Goal: Complete application form

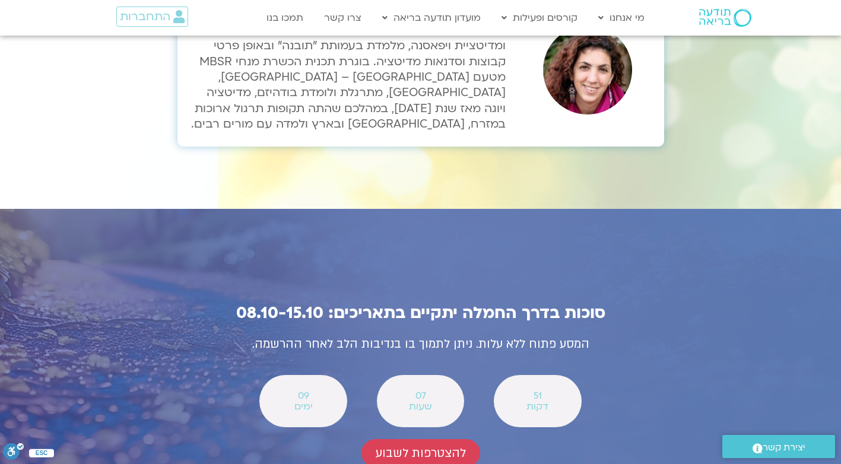
scroll to position [4071, 0]
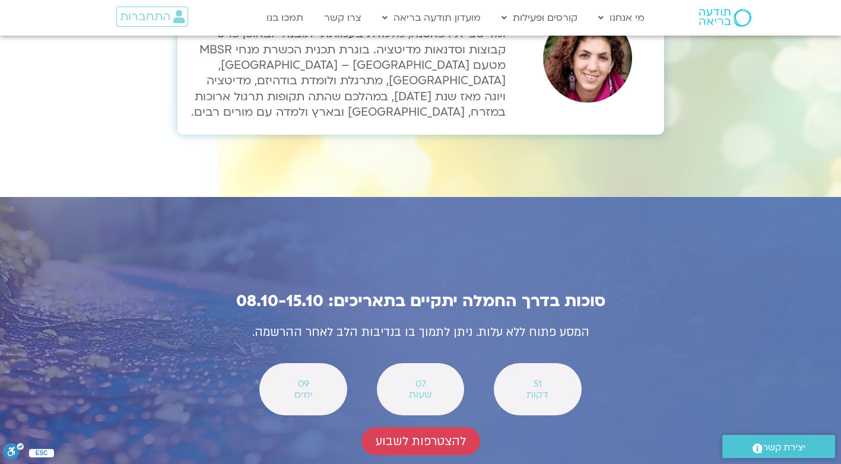
click at [81, 244] on div at bounding box center [420, 353] width 841 height 312
click at [415, 434] on span "להצטרפות לשבוע" at bounding box center [421, 441] width 90 height 14
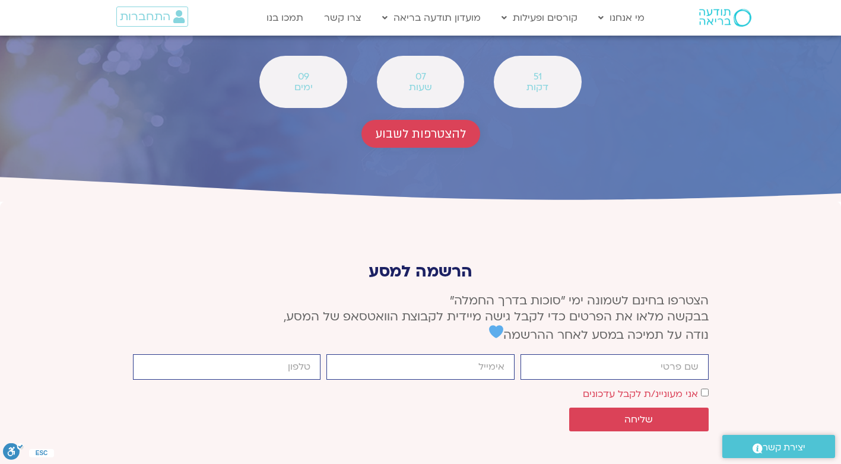
scroll to position [4393, 0]
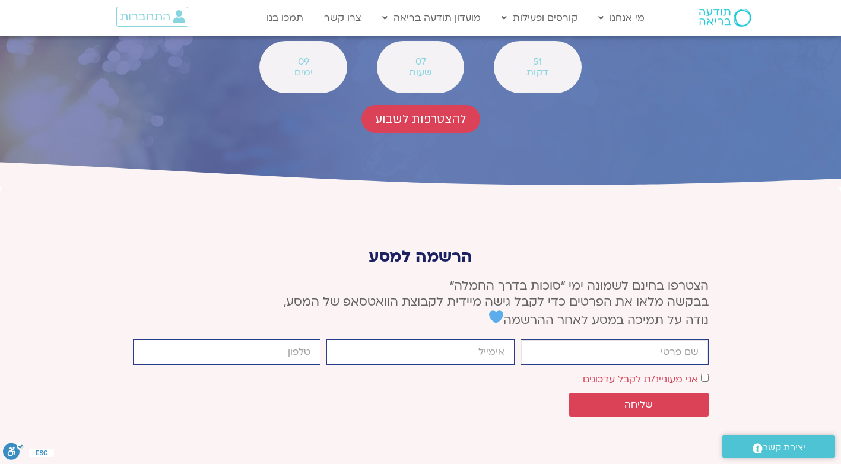
click at [560, 339] on input "firstname" at bounding box center [615, 352] width 188 height 26
type input "ציפי נגב"
click at [482, 339] on input "email" at bounding box center [420, 352] width 188 height 26
type input "yogain100@gmail.com"
click at [281, 339] on input "cellphone" at bounding box center [227, 352] width 188 height 26
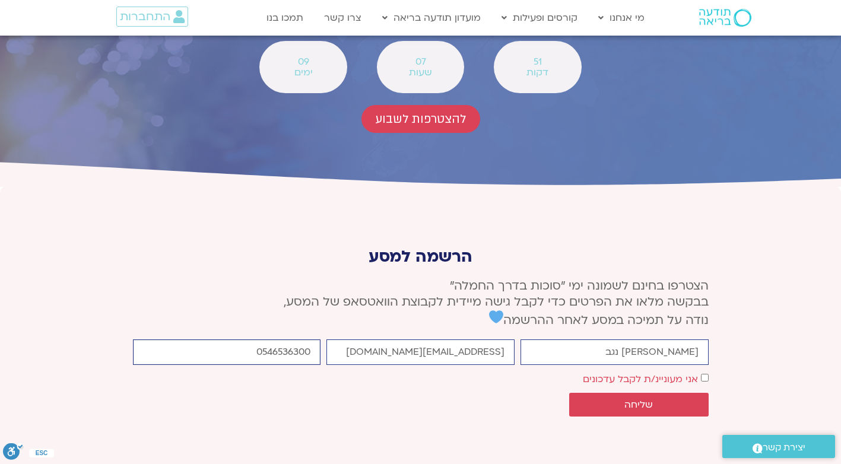
type input "0546536300"
click at [646, 399] on span "שליחה" at bounding box center [638, 404] width 28 height 11
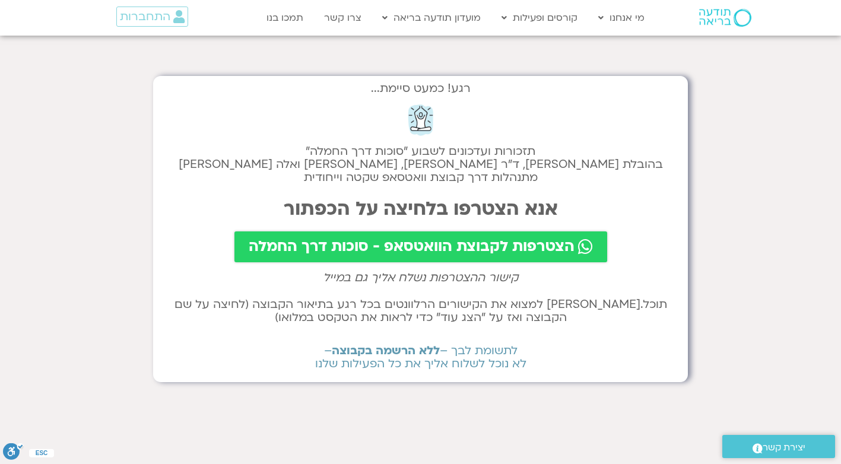
click at [475, 251] on span "הצטרפות לקבוצת הוואטסאפ - סוכות דרך החמלה" at bounding box center [412, 247] width 326 height 17
